Goal: Check status: Check status

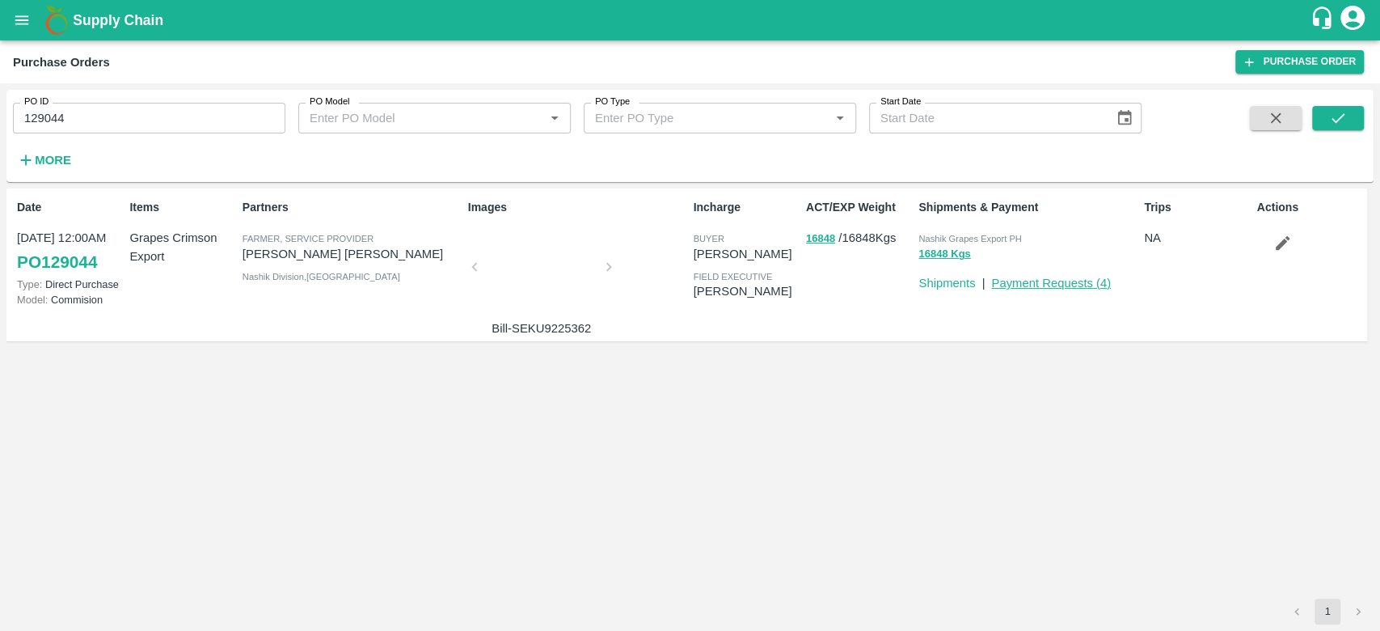
click at [1008, 286] on link "Payment Requests ( 4 )" at bounding box center [1051, 282] width 120 height 13
